Goal: Task Accomplishment & Management: Complete application form

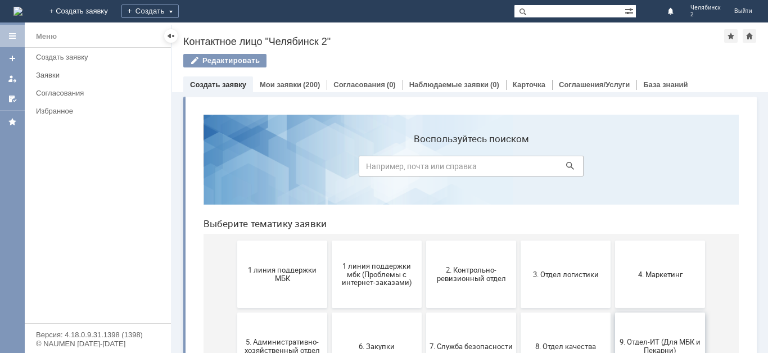
scroll to position [56, 0]
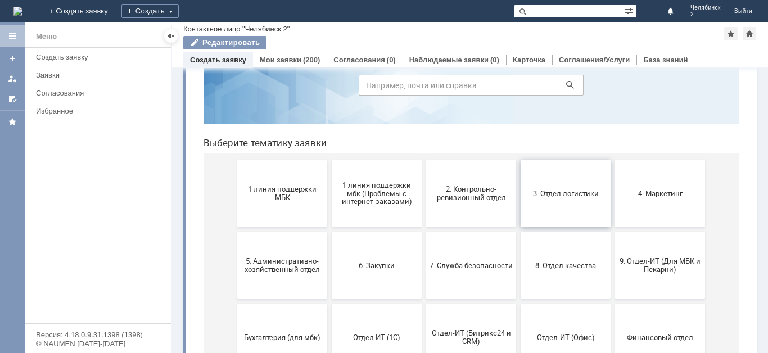
click at [559, 190] on span "3. Отдел логистики" at bounding box center [565, 193] width 83 height 8
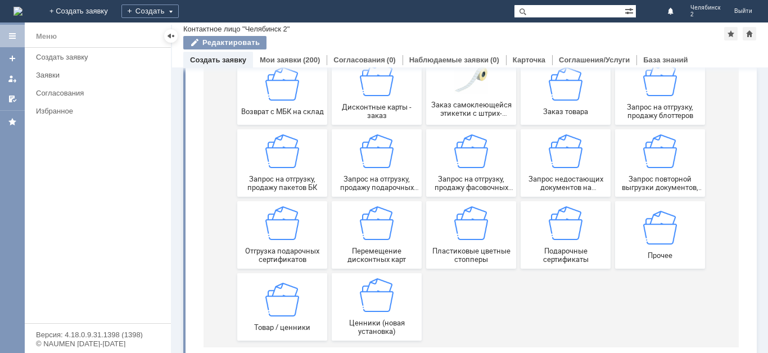
scroll to position [163, 0]
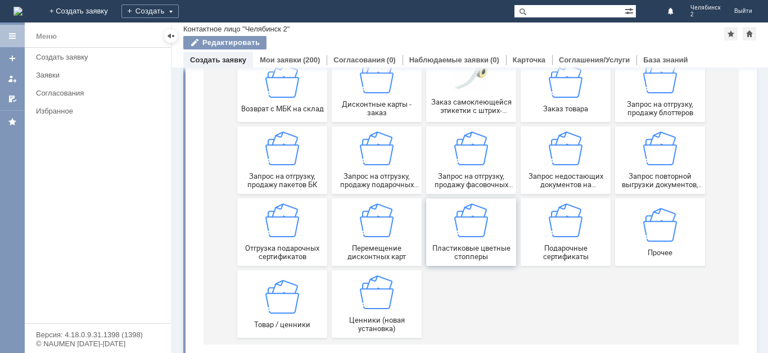
click at [444, 249] on span "Пластиковые цветные стопперы" at bounding box center [471, 252] width 83 height 17
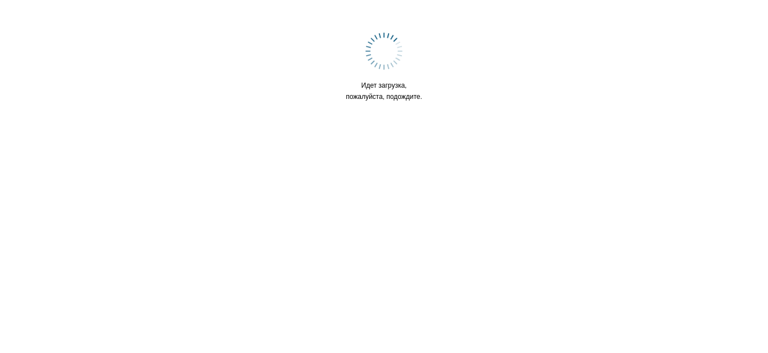
click at [444, 142] on html "Идет загрузка, пожалуйста, подождите." at bounding box center [384, 71] width 768 height 142
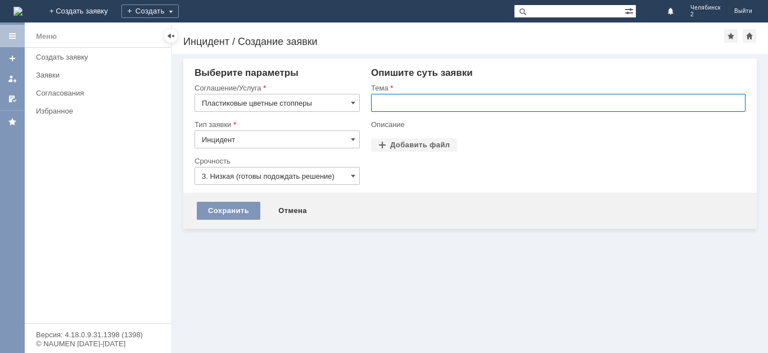
click at [463, 101] on input "text" at bounding box center [558, 103] width 374 height 18
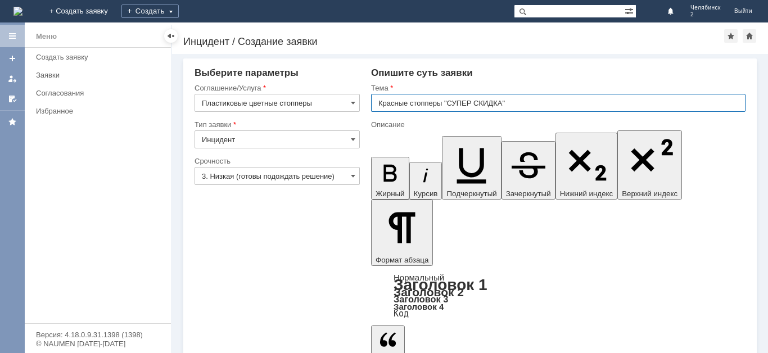
type input "Красные стопперы "СУПЕР СКИДКА""
drag, startPoint x: 540, startPoint y: 2802, endPoint x: 534, endPoint y: 2791, distance: 13.6
click at [470, 105] on input "Красные стопперы "СУПЕР СКИДКА"" at bounding box center [558, 103] width 374 height 18
click at [470, 106] on input "Красные стопперы "СУПЕР СКИДКА"" at bounding box center [558, 103] width 374 height 18
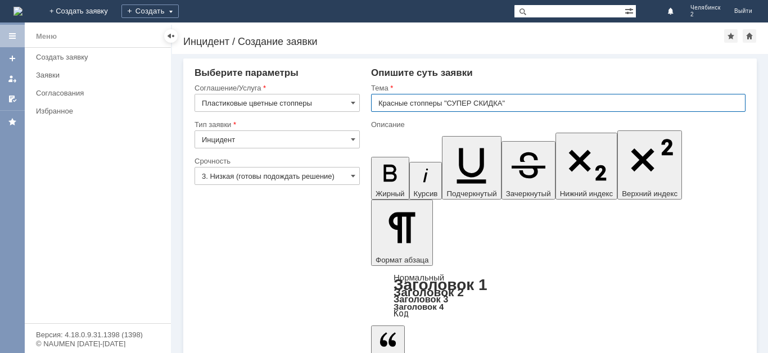
click at [471, 100] on input "Красные стопперы "СУПЕР СКИДКА"" at bounding box center [558, 103] width 374 height 18
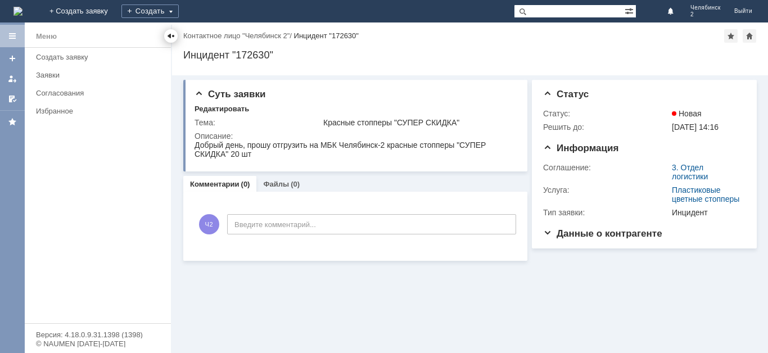
click at [171, 34] on div at bounding box center [170, 35] width 9 height 9
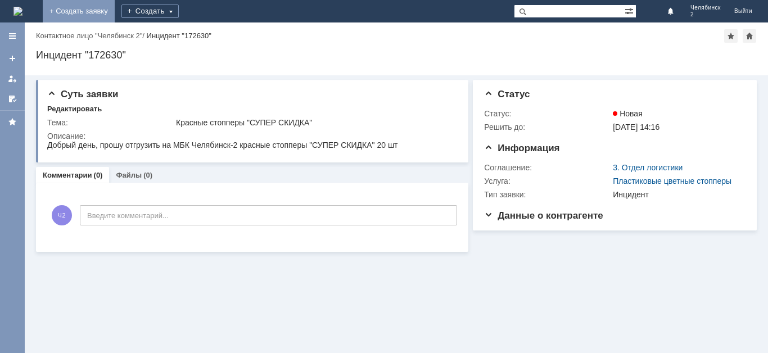
click at [115, 17] on link "+ Создать заявку" at bounding box center [79, 11] width 72 height 22
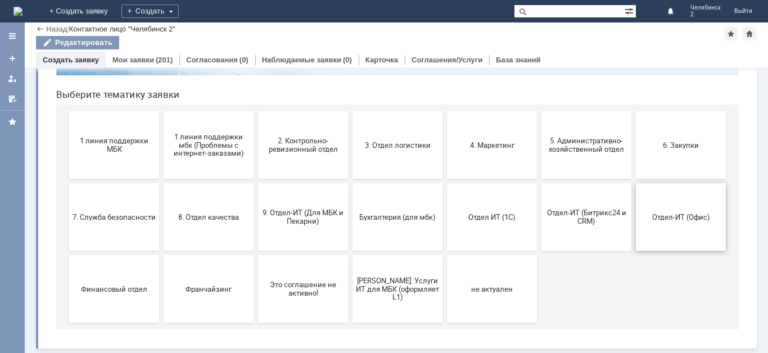
scroll to position [105, 0]
click at [356, 144] on span "3. Отдел логистики" at bounding box center [397, 145] width 83 height 8
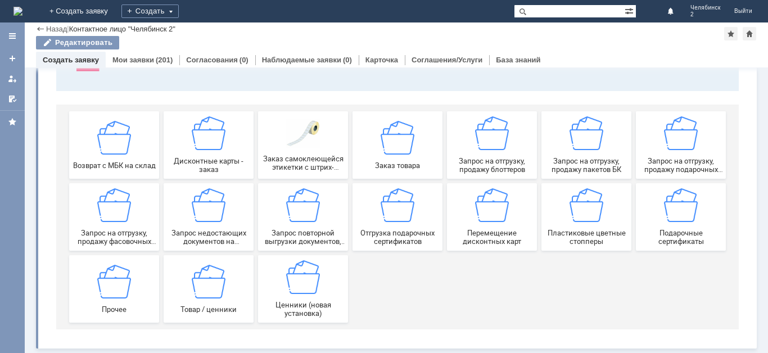
scroll to position [107, 0]
click at [522, 144] on div "Запрос на отгрузку, продажу блоттеров" at bounding box center [491, 144] width 83 height 57
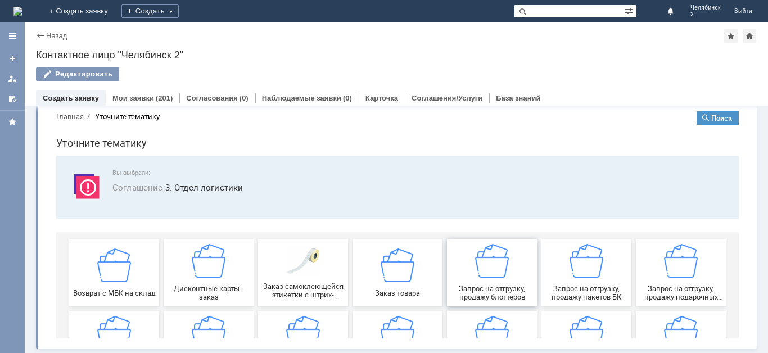
scroll to position [0, 0]
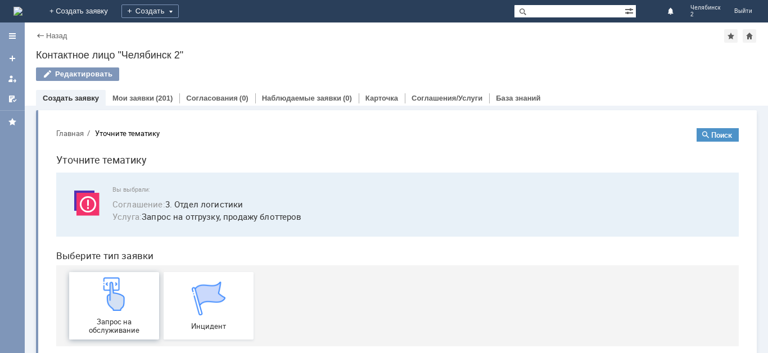
click at [99, 301] on img at bounding box center [114, 294] width 34 height 34
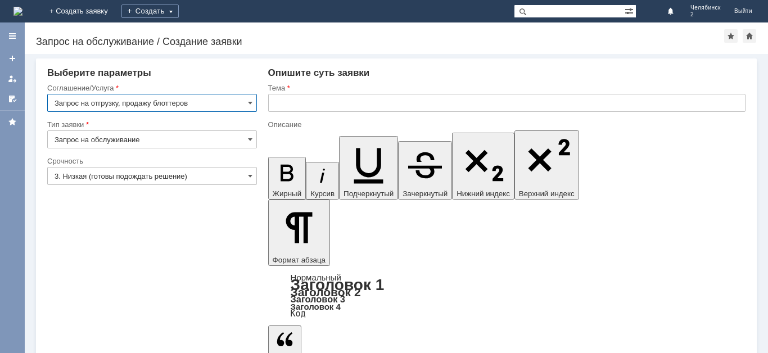
click at [377, 109] on input "text" at bounding box center [506, 103] width 477 height 18
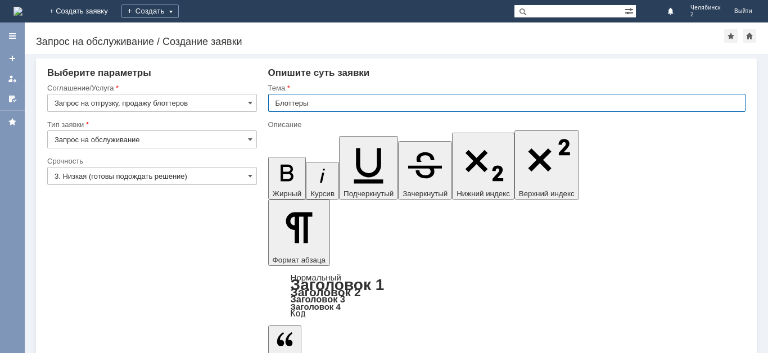
type input "Блоттеры"
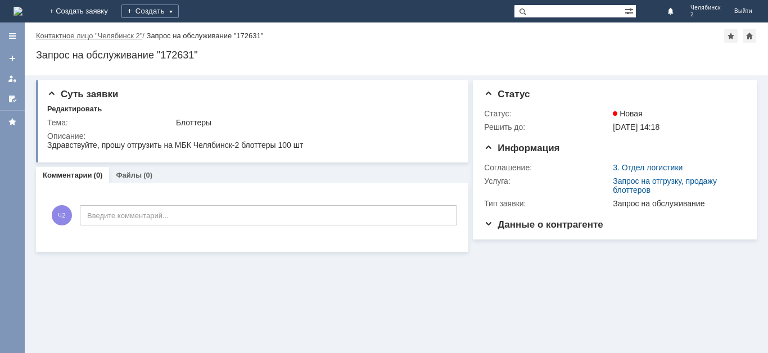
click at [132, 35] on link "Контактное лицо "Челябинск 2"" at bounding box center [89, 35] width 106 height 8
